Goal: Task Accomplishment & Management: Use online tool/utility

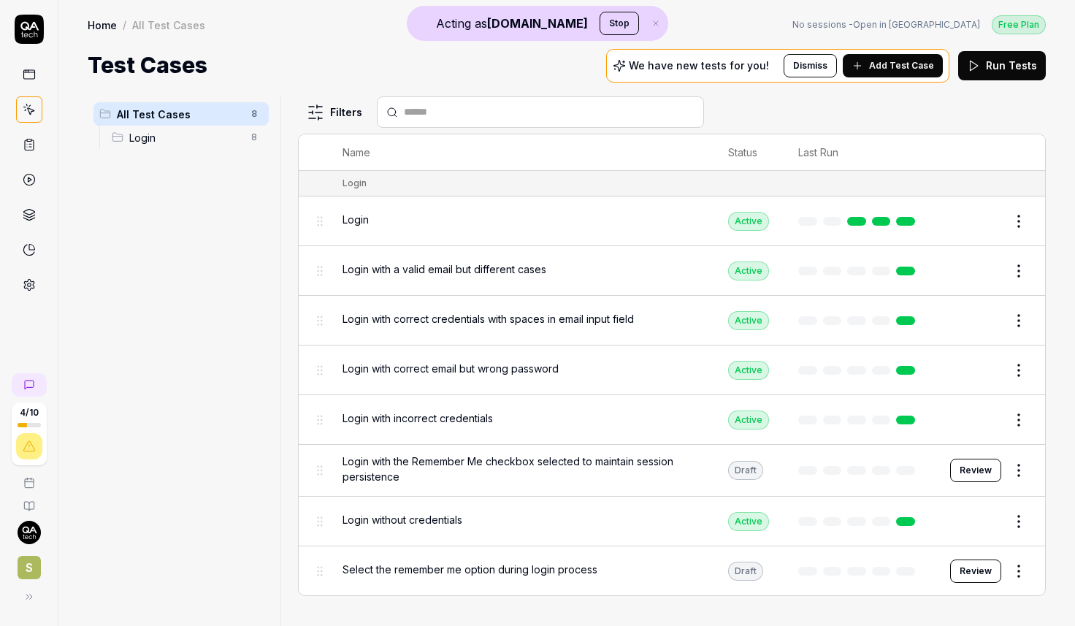
click at [26, 75] on icon at bounding box center [29, 74] width 13 height 13
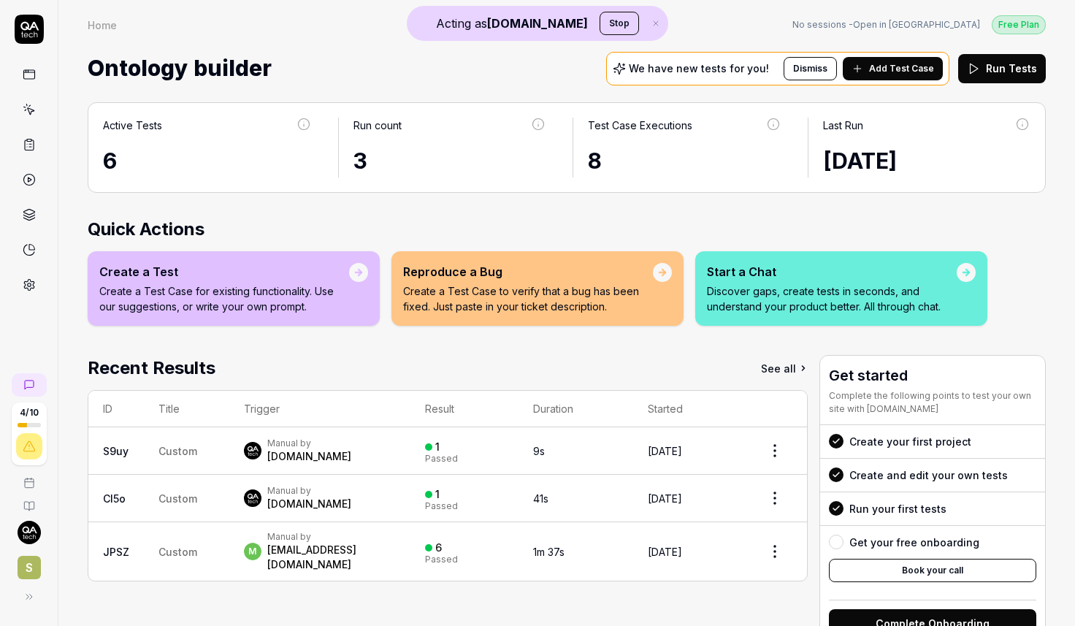
click at [890, 69] on span "Add Test Case" at bounding box center [901, 68] width 65 height 13
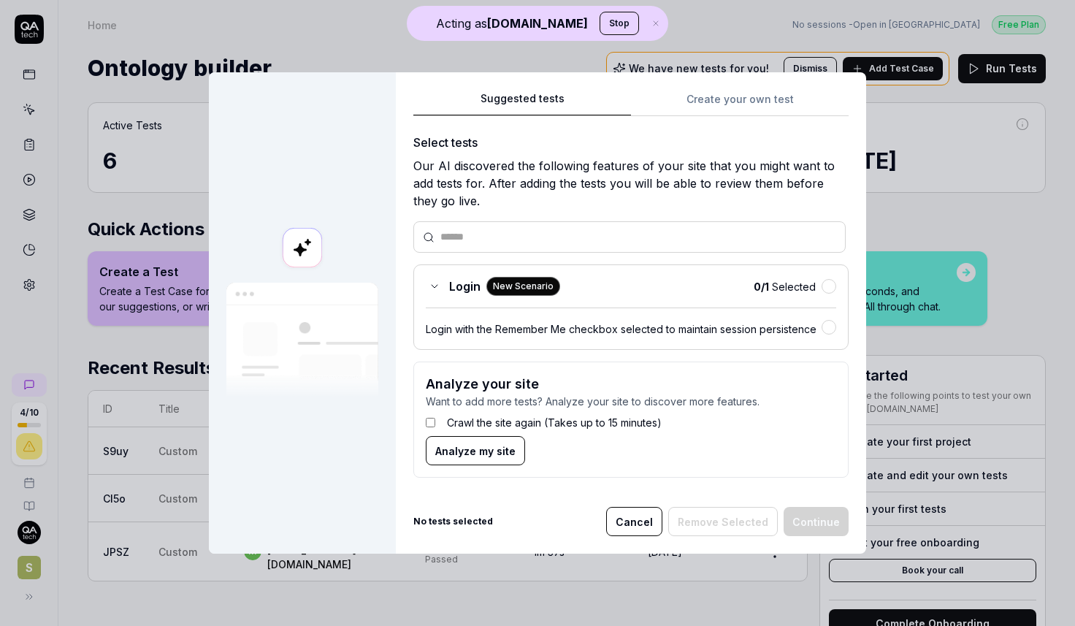
click at [496, 452] on span "Analyze my site" at bounding box center [475, 450] width 80 height 15
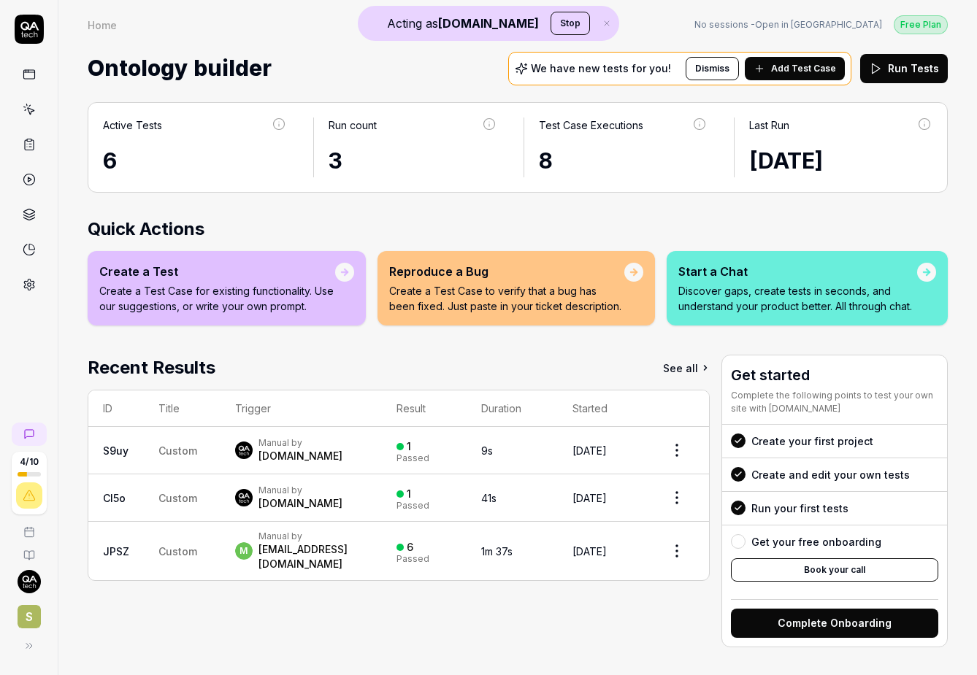
click at [30, 625] on button at bounding box center [29, 645] width 29 height 29
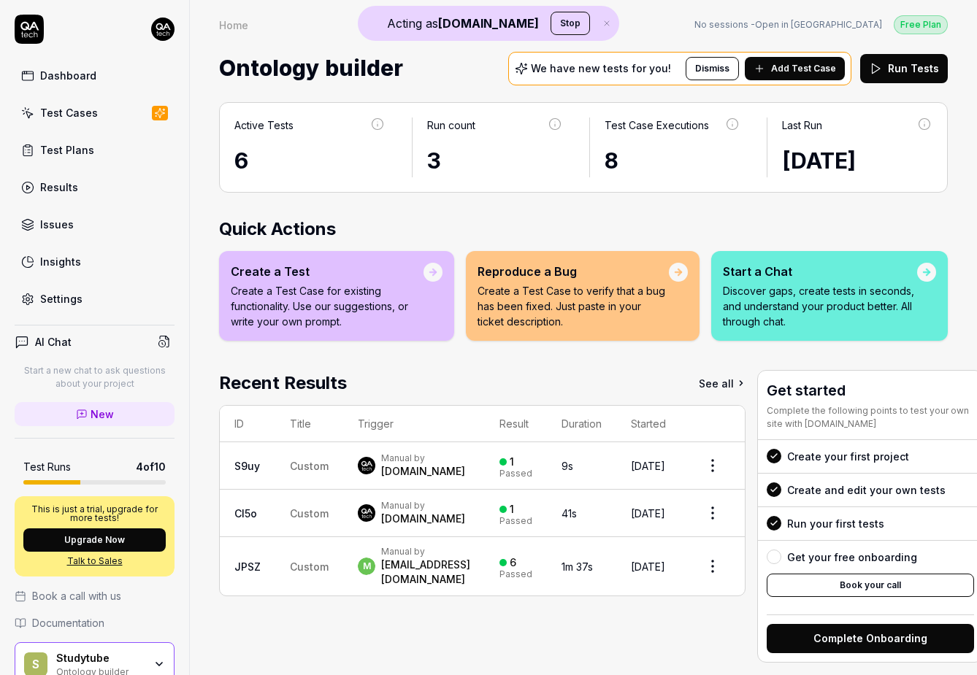
scroll to position [67, 0]
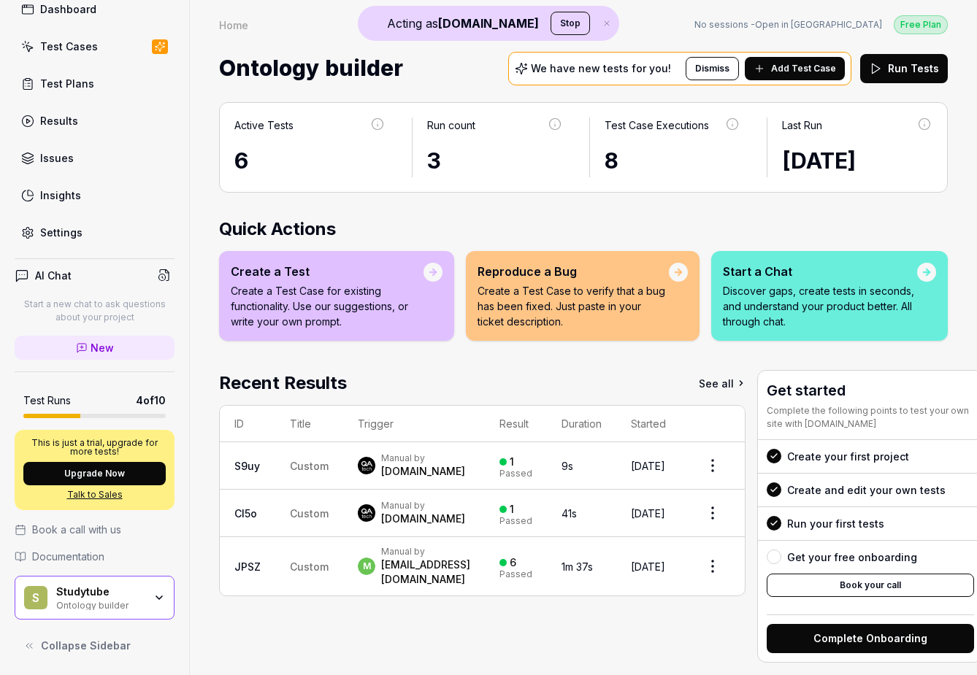
click at [99, 596] on div "Studytube" at bounding box center [100, 591] width 88 height 13
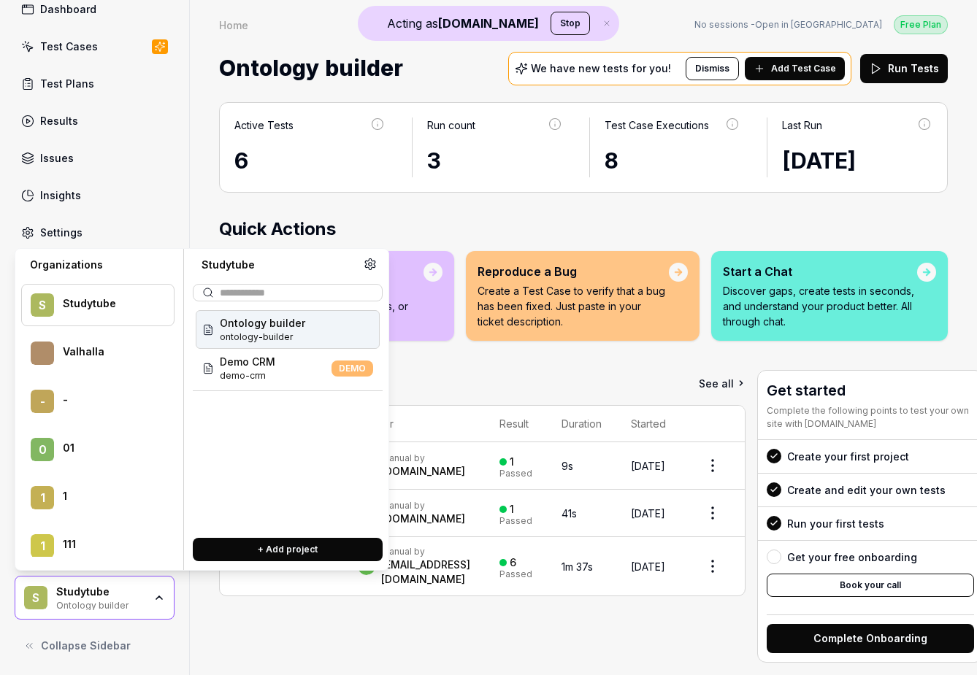
scroll to position [1890, 0]
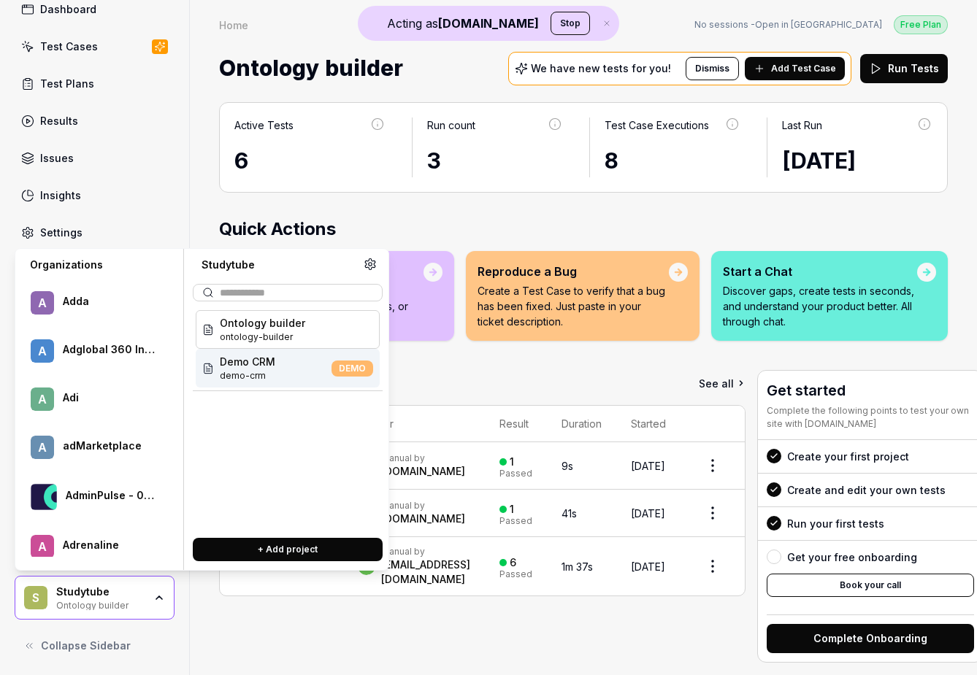
click at [68, 426] on div "a adMarketplace" at bounding box center [97, 447] width 153 height 42
click at [88, 439] on div "adMarketplace" at bounding box center [109, 445] width 92 height 13
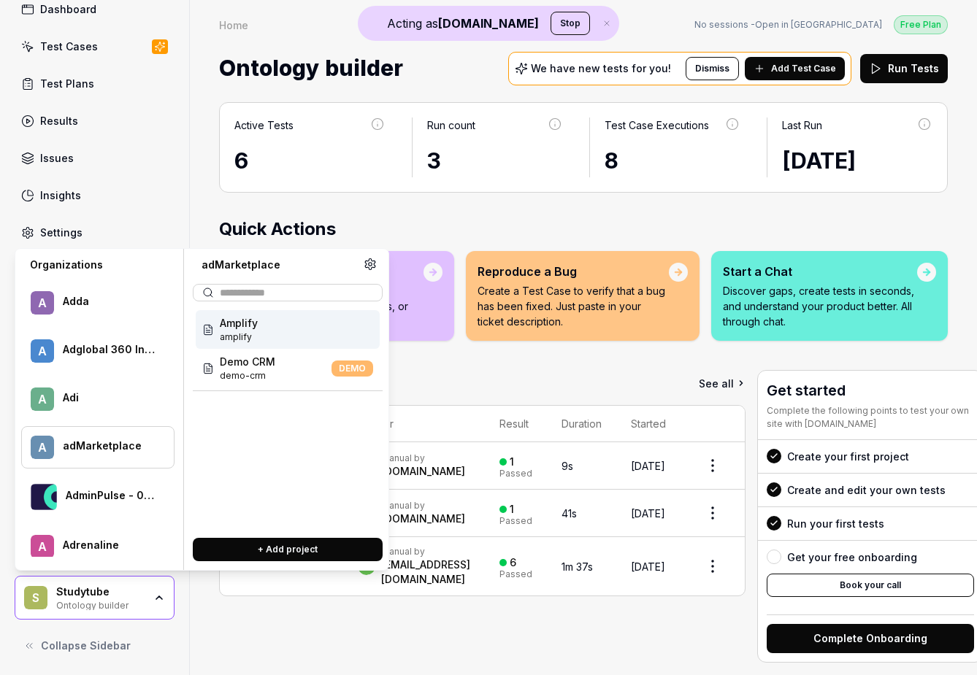
click at [260, 329] on div "Amplify amplify" at bounding box center [288, 329] width 184 height 39
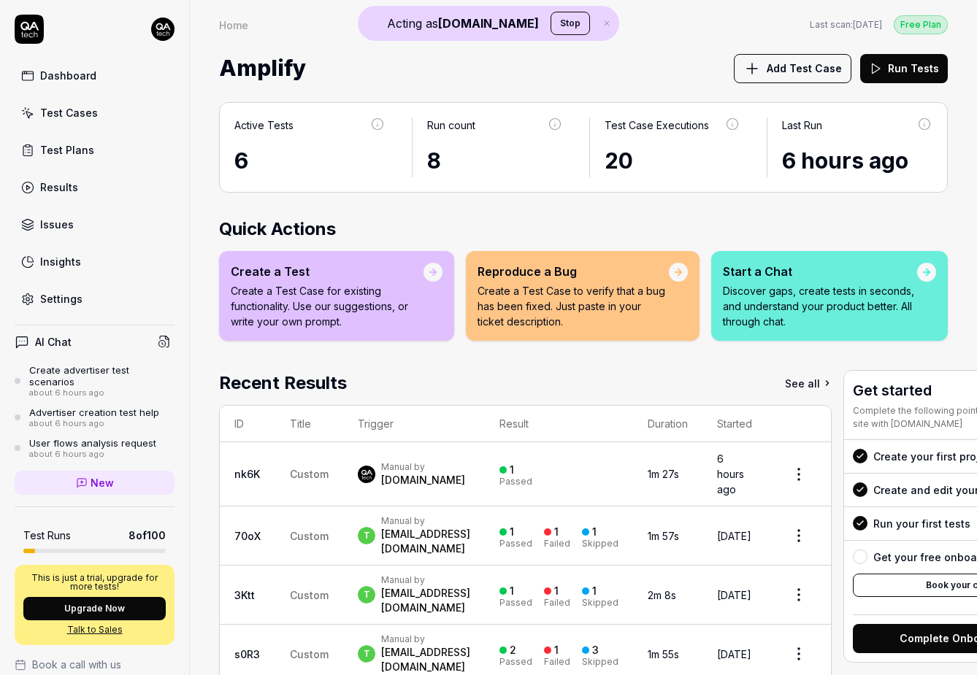
click at [799, 66] on span "Add Test Case" at bounding box center [804, 68] width 75 height 15
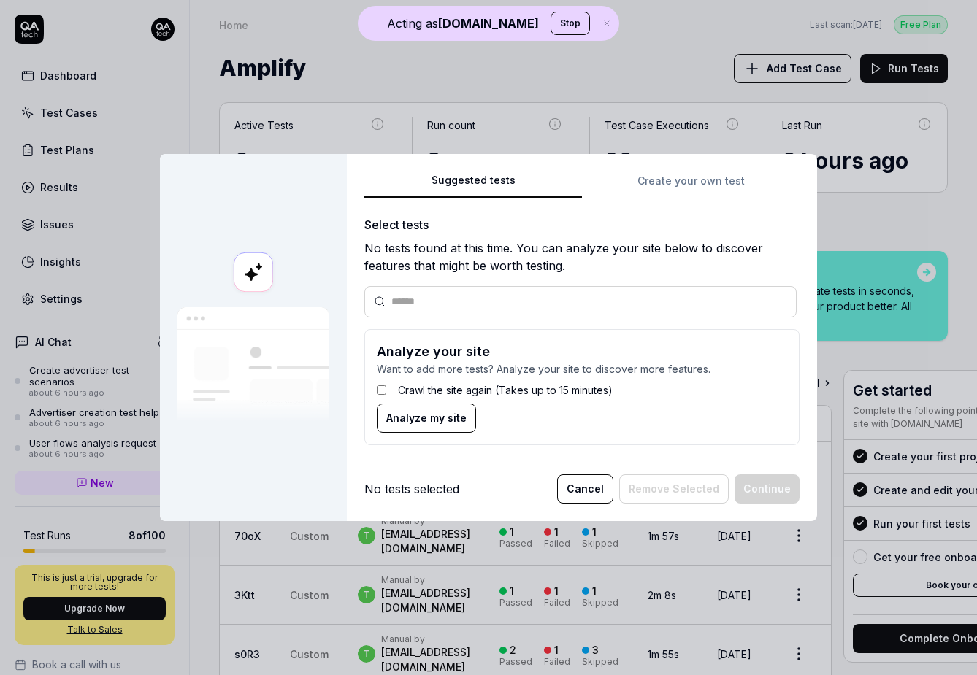
click at [450, 426] on button "Analyze my site" at bounding box center [426, 418] width 99 height 29
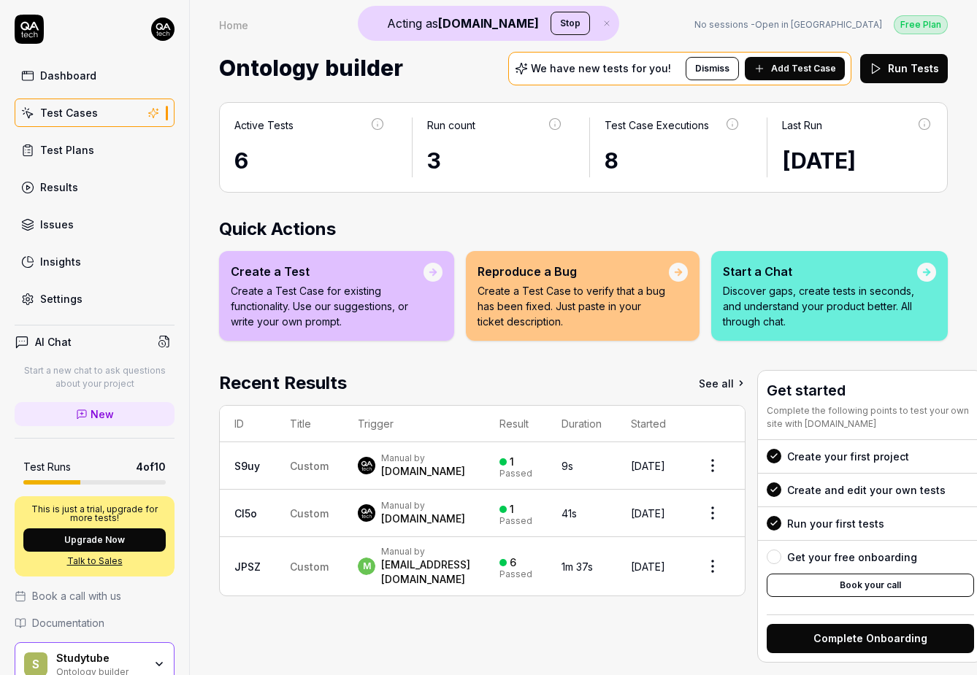
click at [762, 69] on icon at bounding box center [759, 69] width 7 height 0
